Goal: Find specific page/section: Find specific page/section

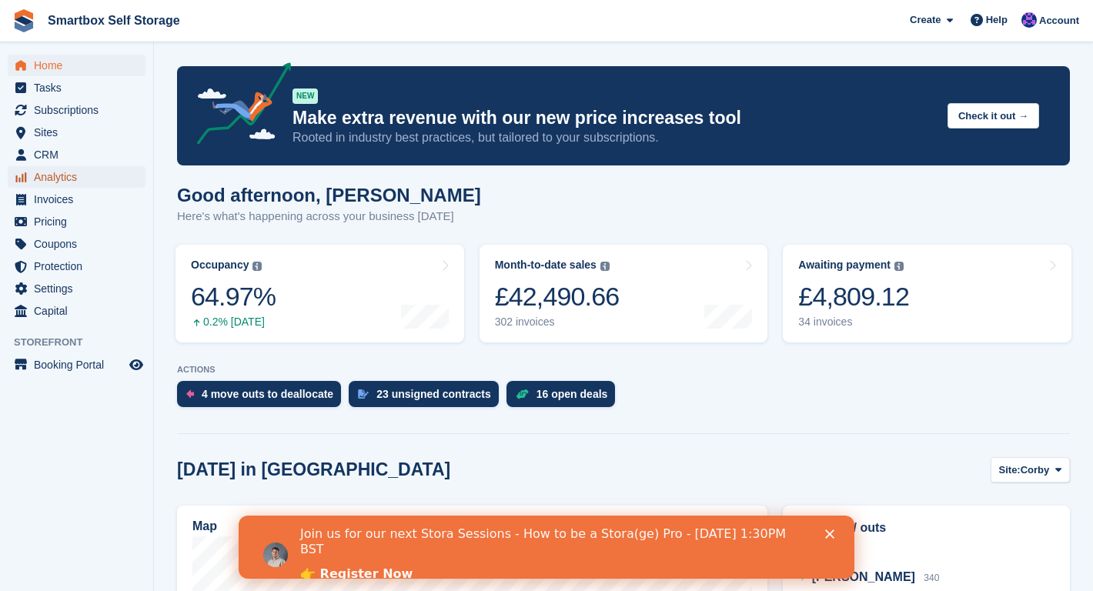
click at [58, 182] on span "Analytics" at bounding box center [80, 177] width 92 height 22
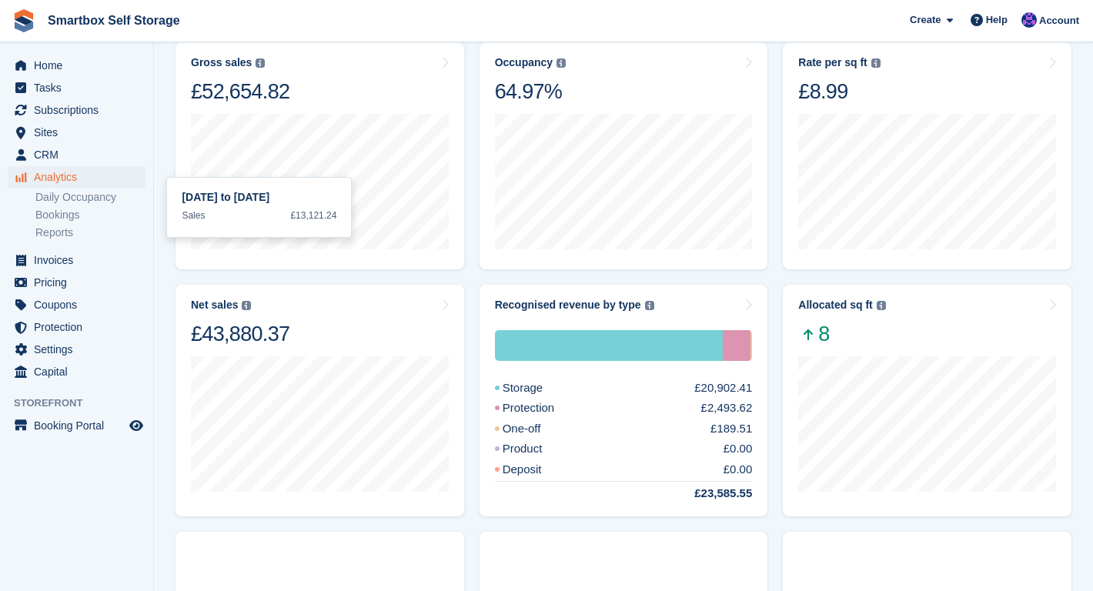
scroll to position [251, 0]
